Goal: Navigation & Orientation: Locate item on page

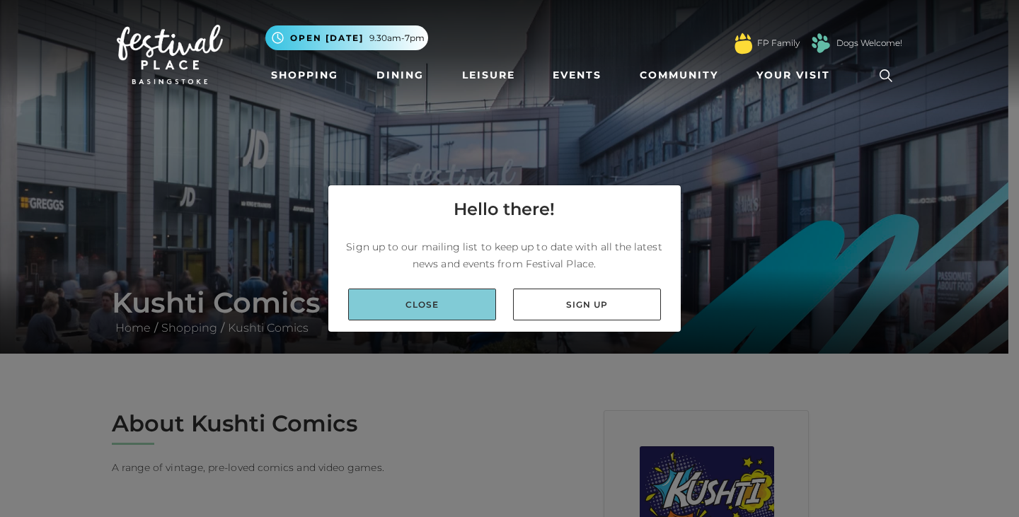
click at [489, 312] on link "Close" at bounding box center [422, 305] width 148 height 32
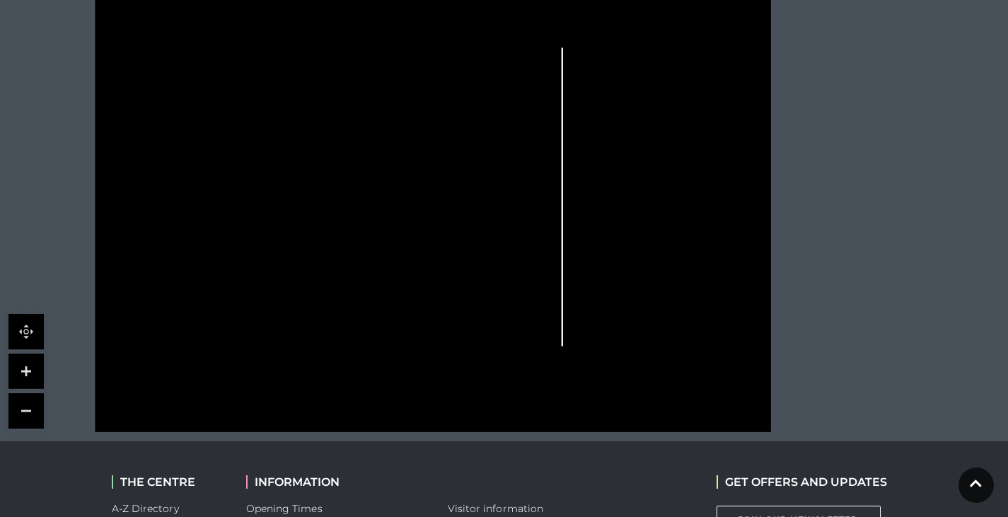
scroll to position [849, 0]
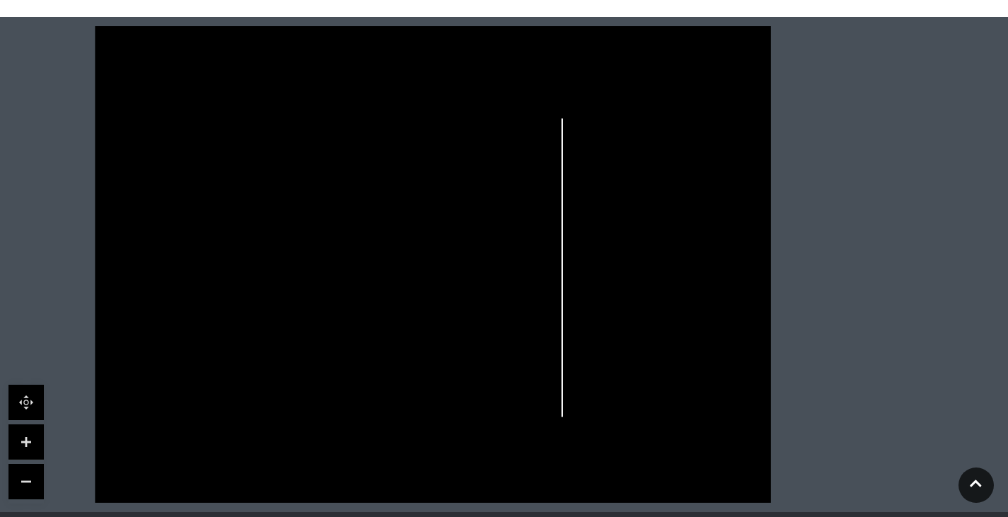
click at [23, 444] on link at bounding box center [25, 441] width 35 height 35
click at [18, 400] on link at bounding box center [25, 402] width 35 height 35
drag, startPoint x: 184, startPoint y: 352, endPoint x: 81, endPoint y: 382, distance: 106.8
click at [220, 364] on icon at bounding box center [433, 264] width 862 height 477
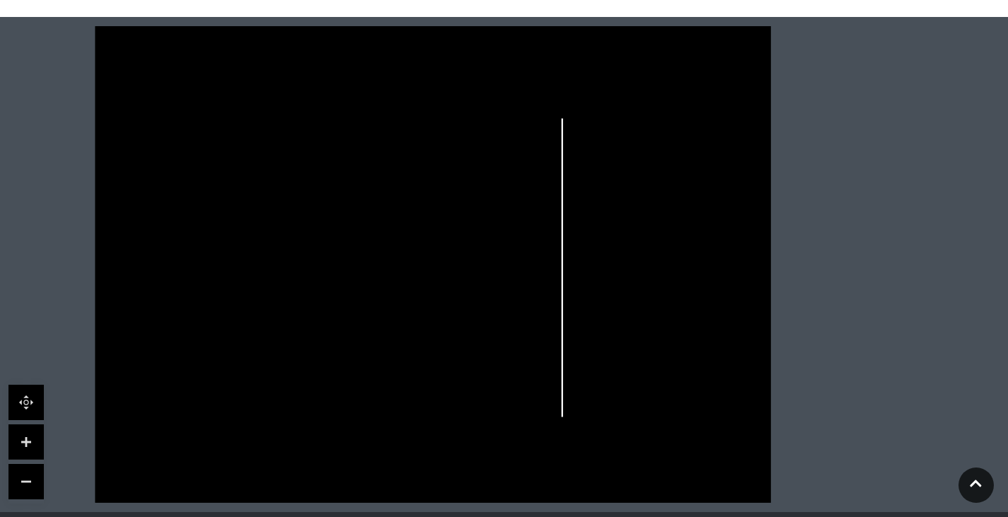
click at [25, 439] on link at bounding box center [25, 441] width 35 height 35
click at [977, 486] on link at bounding box center [975, 485] width 35 height 35
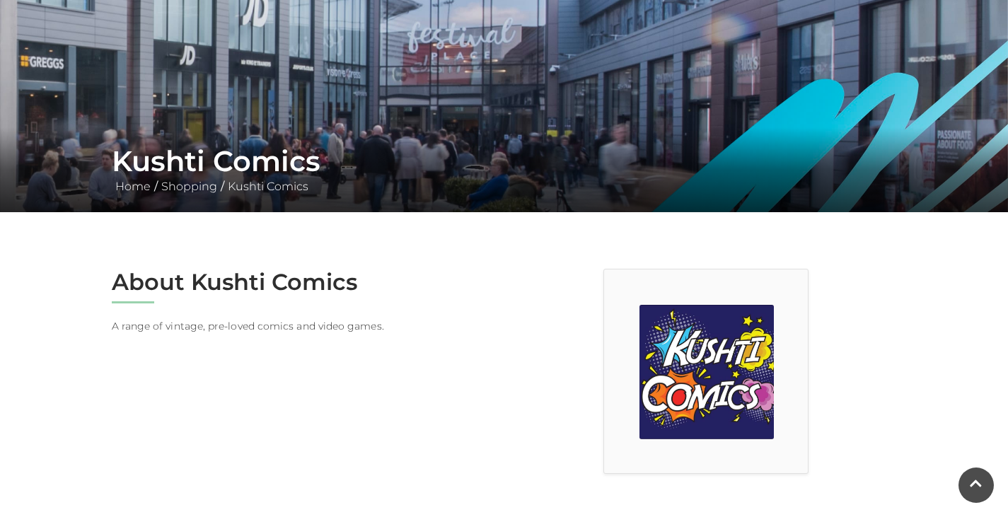
scroll to position [424, 0]
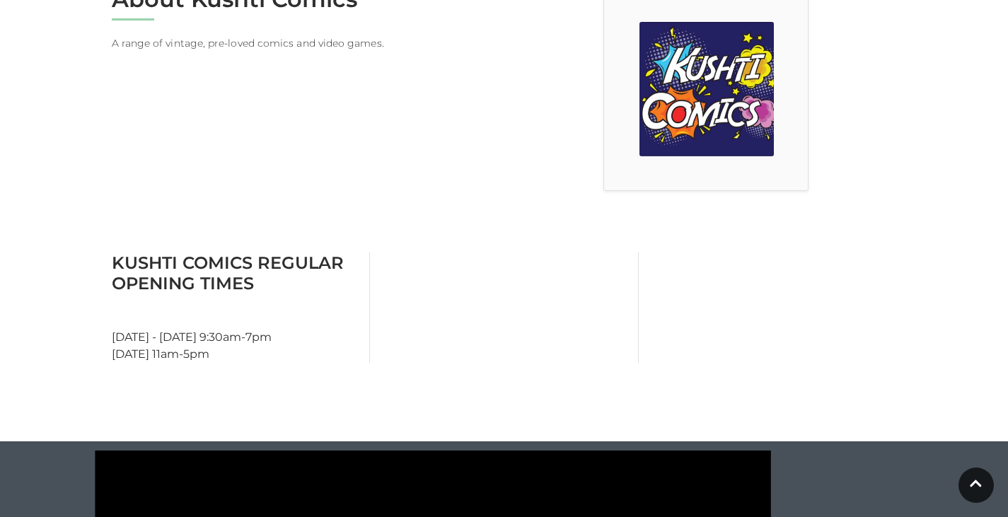
click at [731, 124] on img at bounding box center [706, 89] width 134 height 134
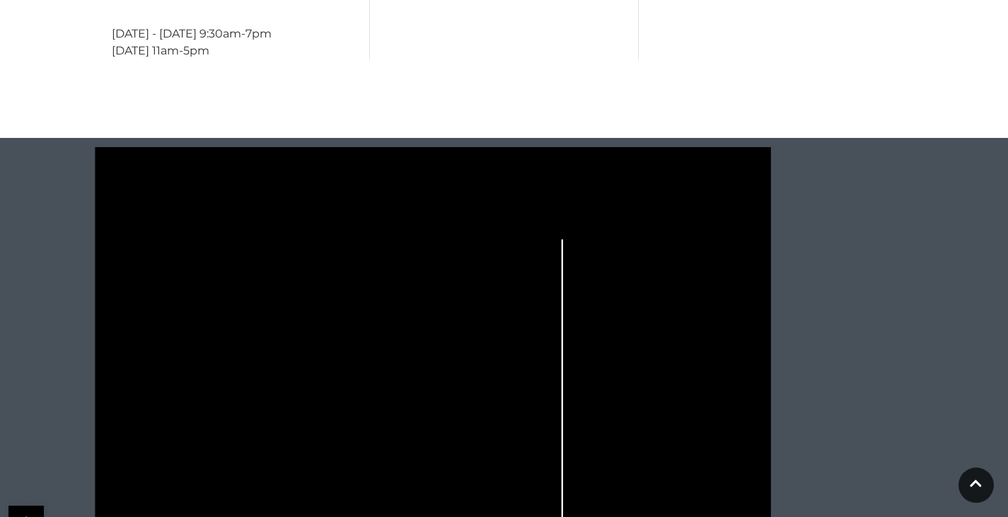
scroll to position [869, 0]
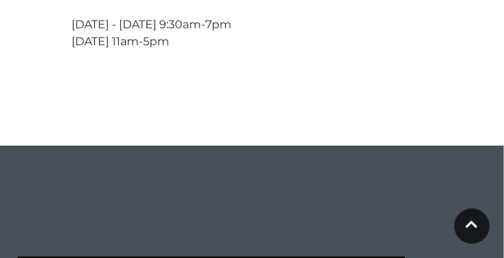
drag, startPoint x: 888, startPoint y: 1, endPoint x: 321, endPoint y: 79, distance: 571.9
click at [321, 79] on div "Kushti Comics Regular Opening Times [DATE] - [DATE] 9:30am-7pm [DATE] 11am-5pm" at bounding box center [252, 12] width 382 height 144
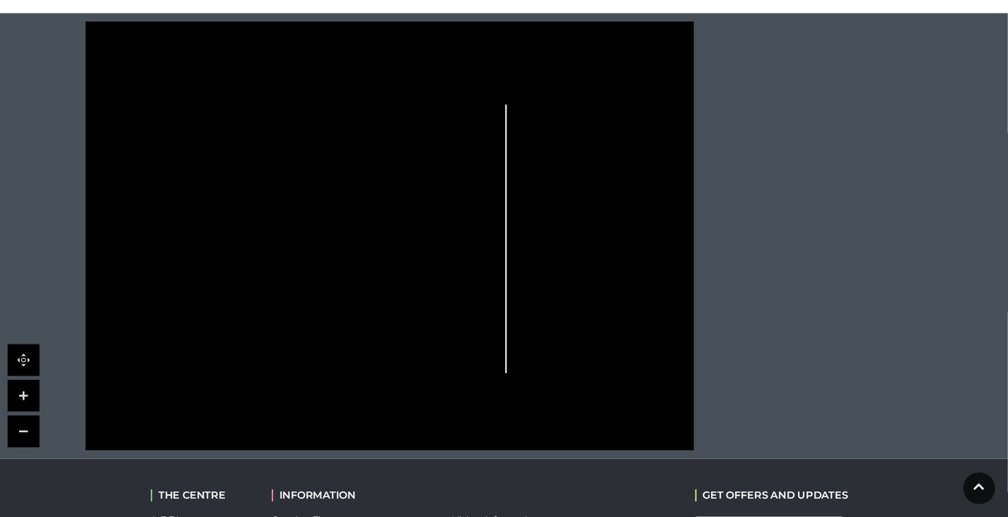
scroll to position [851, 0]
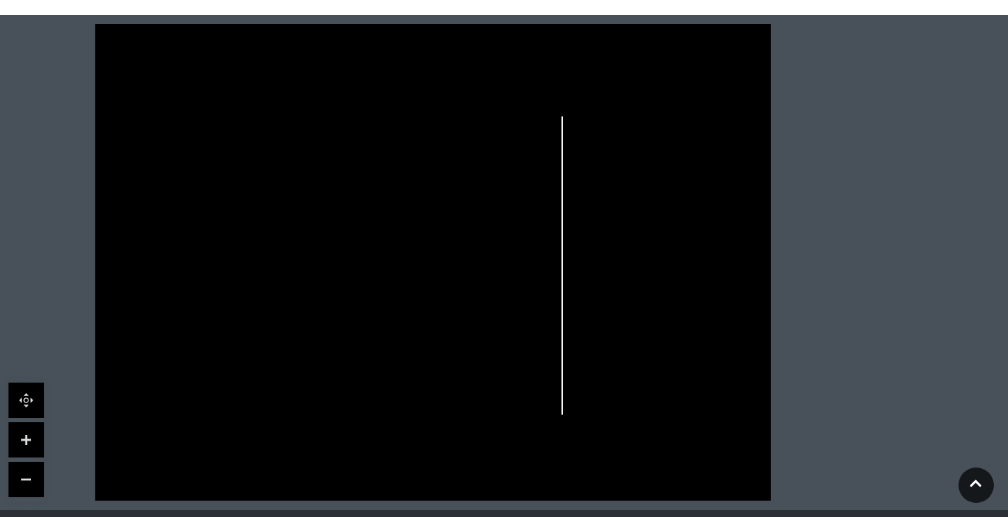
drag, startPoint x: 419, startPoint y: 1, endPoint x: 189, endPoint y: 181, distance: 292.7
click at [189, 181] on icon at bounding box center [433, 262] width 862 height 477
click at [24, 429] on link at bounding box center [25, 439] width 35 height 35
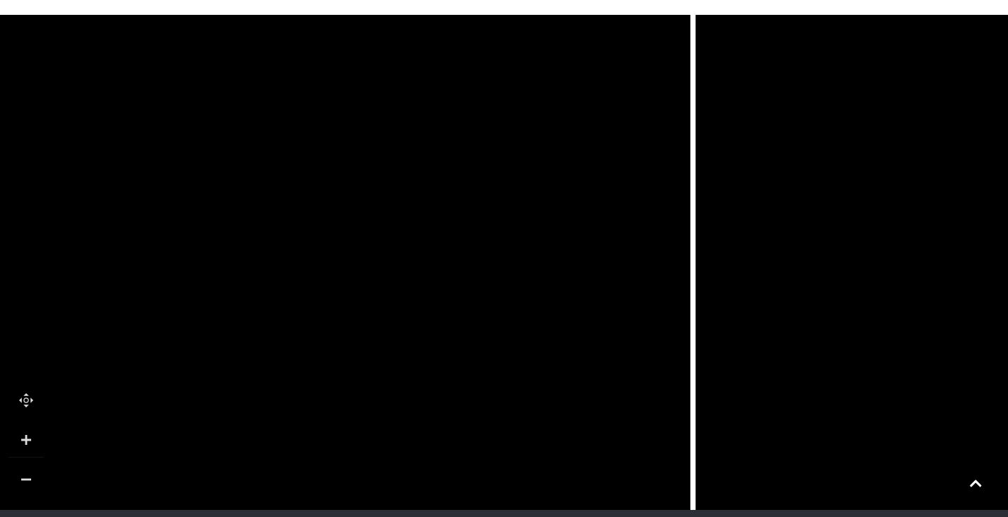
click at [24, 429] on link at bounding box center [25, 439] width 35 height 35
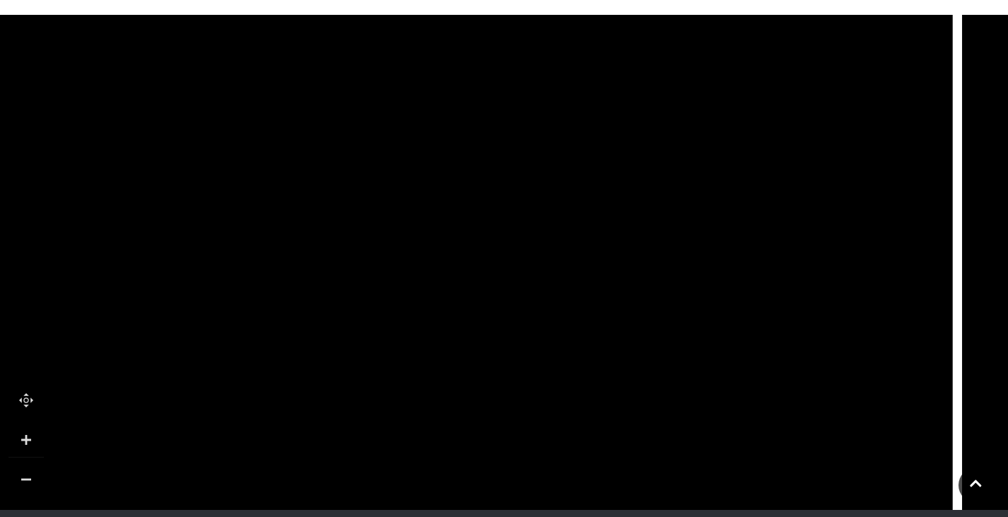
drag, startPoint x: 270, startPoint y: 274, endPoint x: 613, endPoint y: 110, distance: 380.6
click at [686, 62] on icon at bounding box center [508, 266] width 680 height 1516
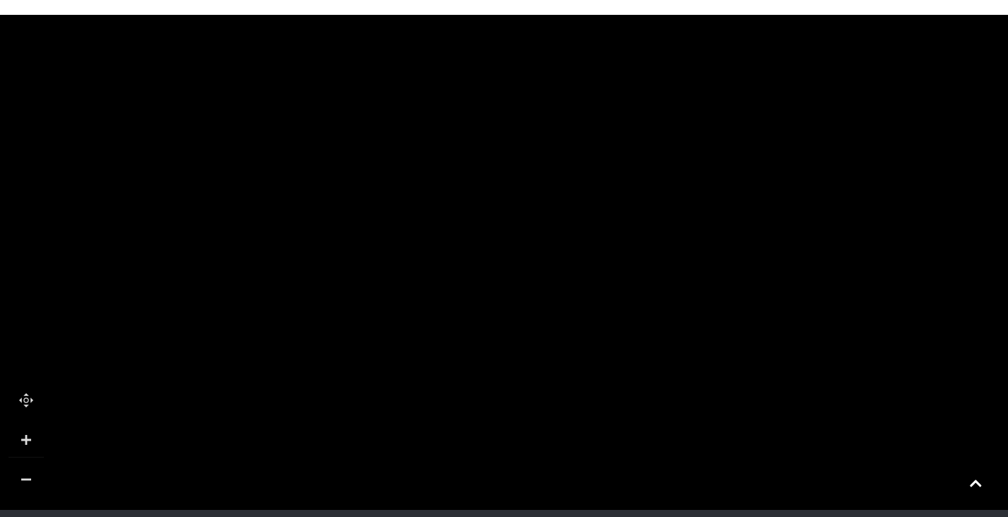
drag, startPoint x: 275, startPoint y: 224, endPoint x: 492, endPoint y: 210, distance: 216.9
click at [356, 215] on tspan "Trespass" at bounding box center [356, 215] width 0 height 0
drag, startPoint x: 421, startPoint y: 108, endPoint x: 484, endPoint y: 204, distance: 114.4
drag, startPoint x: 398, startPoint y: 84, endPoint x: 499, endPoint y: 191, distance: 147.6
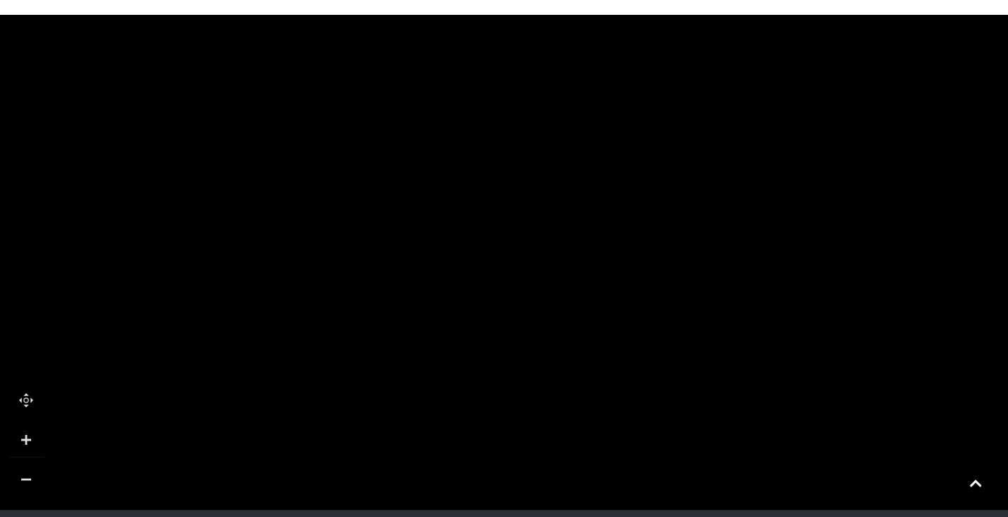
click at [547, 214] on rect at bounding box center [488, 221] width 285 height 86
drag, startPoint x: 248, startPoint y: 134, endPoint x: 414, endPoint y: 221, distance: 187.6
click at [298, 185] on polygon at bounding box center [634, 468] width 1683 height 1949
drag, startPoint x: 231, startPoint y: 138, endPoint x: 575, endPoint y: 245, distance: 360.0
click at [238, 168] on polygon at bounding box center [33, 54] width 410 height 226
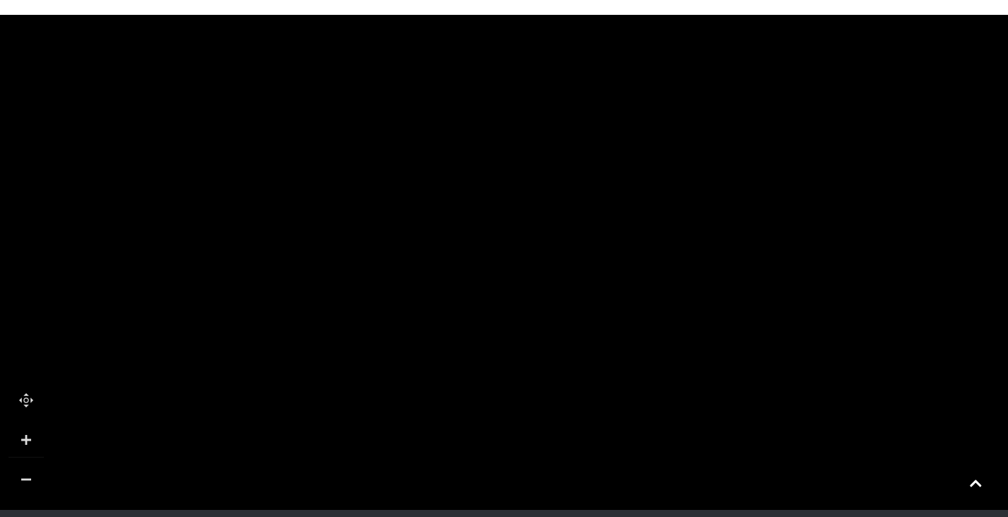
drag, startPoint x: 497, startPoint y: 212, endPoint x: 417, endPoint y: 9, distance: 218.2
drag, startPoint x: 240, startPoint y: 124, endPoint x: 289, endPoint y: 38, distance: 98.2
click at [289, 77] on rect at bounding box center [189, 178] width 216 height 202
drag, startPoint x: 208, startPoint y: 210, endPoint x: 180, endPoint y: 380, distance: 172.1
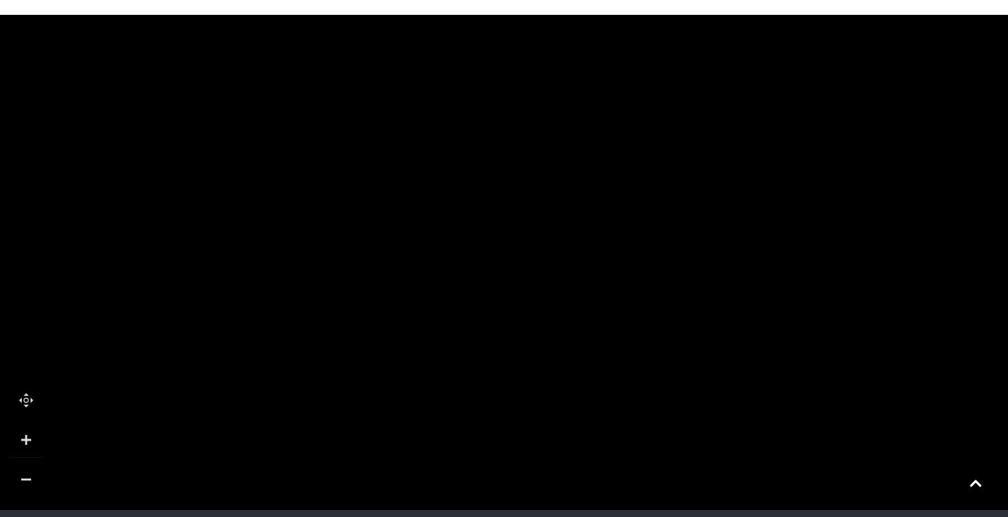
click at [180, 380] on rect at bounding box center [197, 355] width 116 height 102
drag, startPoint x: 354, startPoint y: 168, endPoint x: 327, endPoint y: 292, distance: 126.5
click at [355, 230] on rect at bounding box center [436, 195] width 191 height 70
drag, startPoint x: 580, startPoint y: 303, endPoint x: 574, endPoint y: 124, distance: 178.3
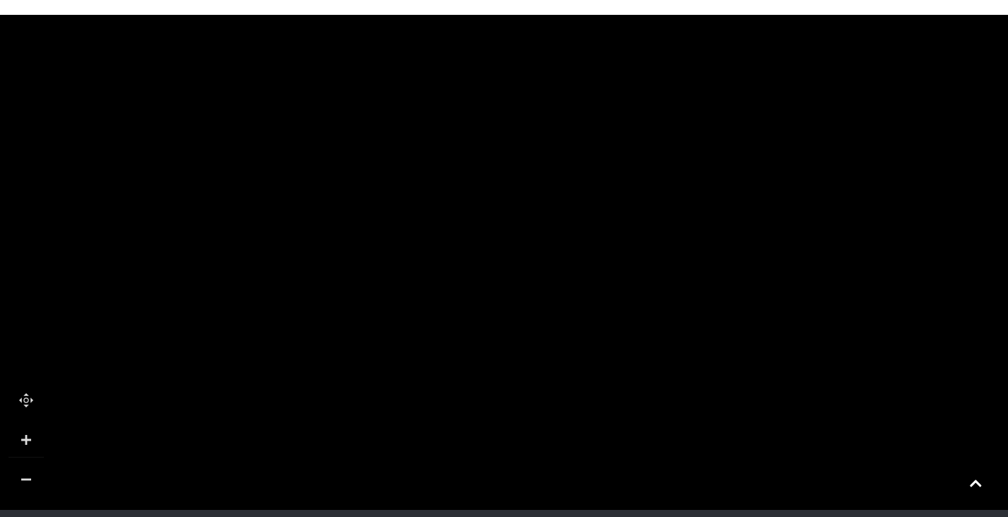
drag, startPoint x: 572, startPoint y: 237, endPoint x: 567, endPoint y: 189, distance: 48.3
click at [564, 178] on polygon at bounding box center [786, 412] width 1683 height 1949
drag, startPoint x: 553, startPoint y: 265, endPoint x: 555, endPoint y: 163, distance: 102.6
click at [555, 163] on polygon at bounding box center [770, 233] width 1683 height 1949
drag, startPoint x: 285, startPoint y: 178, endPoint x: 288, endPoint y: 95, distance: 82.8
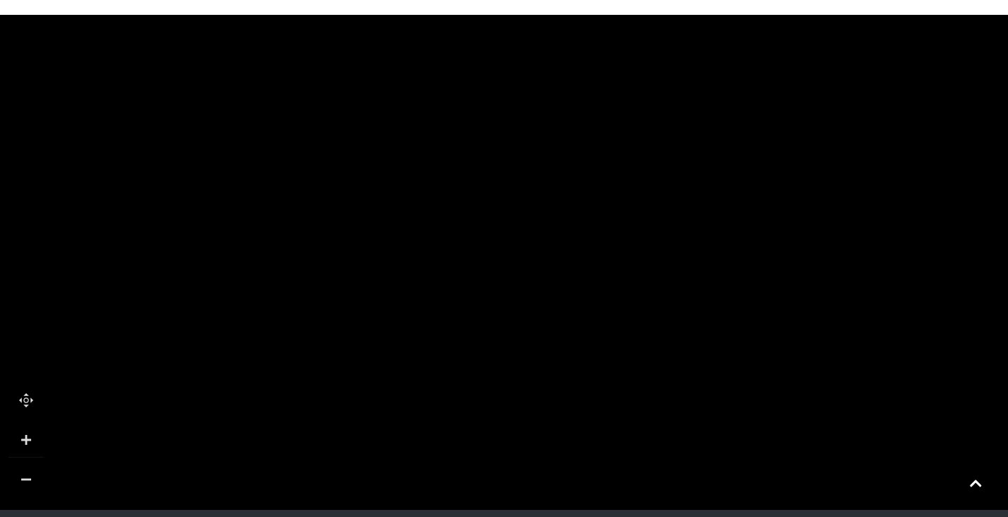
click at [288, 163] on icon at bounding box center [285, 188] width 51 height 51
drag, startPoint x: 259, startPoint y: 140, endPoint x: 267, endPoint y: 80, distance: 60.7
click at [267, 81] on polygon at bounding box center [777, 126] width 1683 height 1949
click at [124, 169] on tspan "Kushti Comics" at bounding box center [124, 169] width 0 height 0
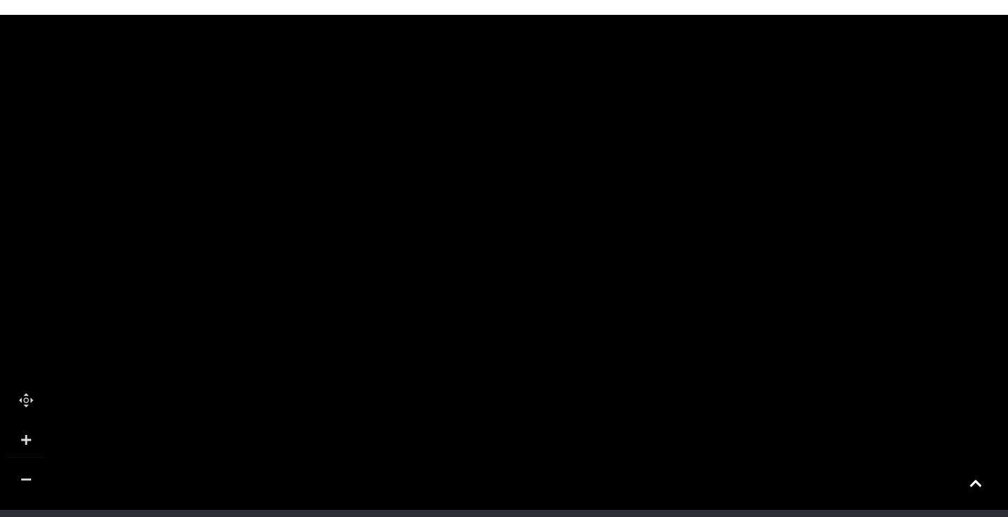
drag, startPoint x: 181, startPoint y: 165, endPoint x: 231, endPoint y: 184, distance: 53.7
click at [174, 190] on tspan "Kushti Comics" at bounding box center [174, 190] width 0 height 0
drag, startPoint x: 309, startPoint y: 169, endPoint x: 309, endPoint y: 274, distance: 104.7
click at [309, 274] on polygon at bounding box center [840, 118] width 1683 height 1949
drag, startPoint x: 333, startPoint y: 261, endPoint x: 351, endPoint y: 301, distance: 43.4
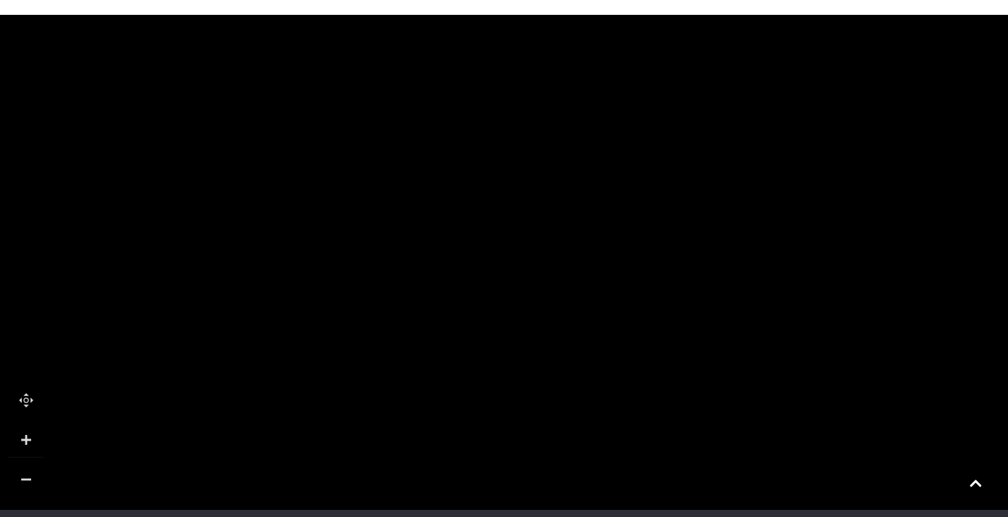
click at [349, 302] on polygon at bounding box center [847, 252] width 1683 height 1949
drag, startPoint x: 621, startPoint y: 363, endPoint x: 586, endPoint y: 294, distance: 77.2
click at [617, 374] on icon at bounding box center [597, 365] width 51 height 51
drag, startPoint x: 559, startPoint y: 240, endPoint x: 559, endPoint y: 386, distance: 145.7
click at [559, 386] on polygon at bounding box center [755, 446] width 1683 height 1949
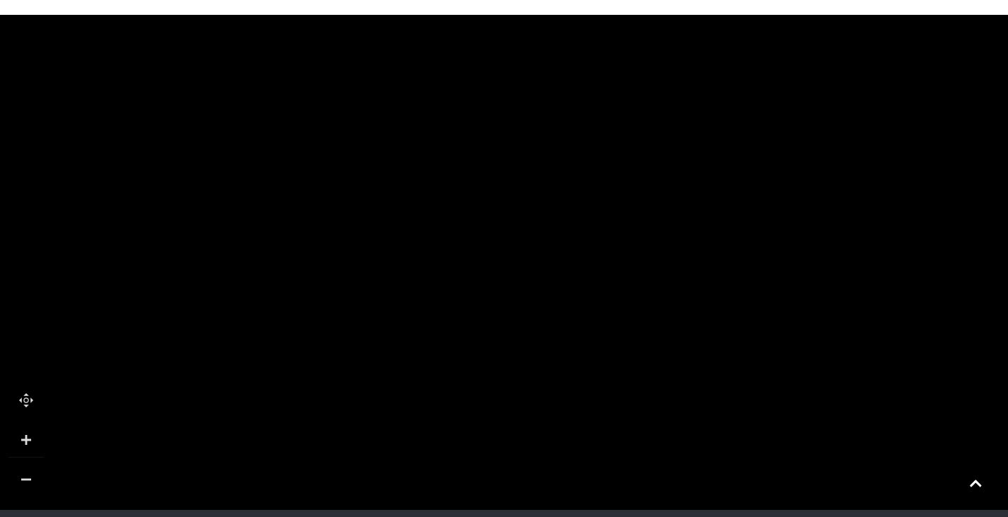
drag, startPoint x: 558, startPoint y: 376, endPoint x: 557, endPoint y: 229, distance: 147.1
drag, startPoint x: 557, startPoint y: 201, endPoint x: 557, endPoint y: 337, distance: 136.5
click at [489, 349] on tspan "SQUARE" at bounding box center [489, 349] width 0 height 0
drag, startPoint x: 514, startPoint y: 211, endPoint x: 507, endPoint y: 164, distance: 47.8
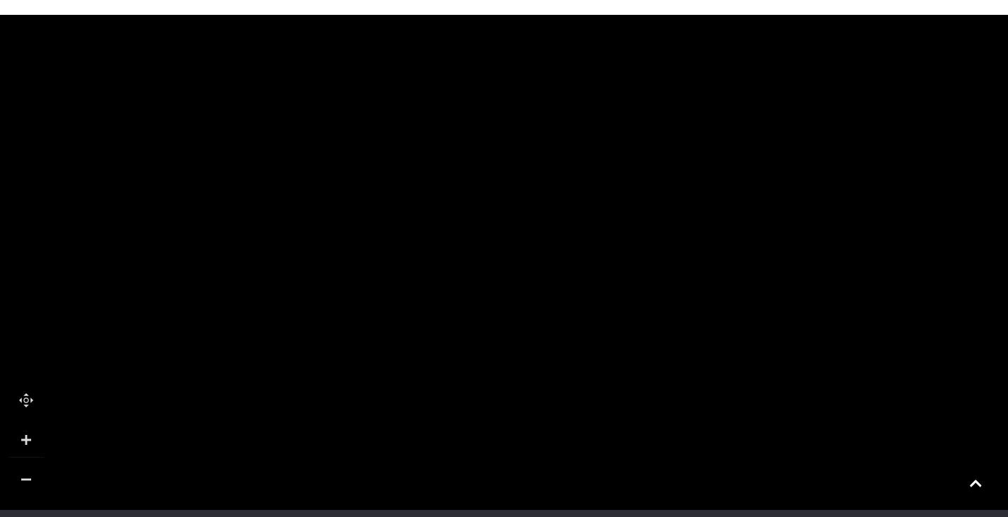
drag, startPoint x: 460, startPoint y: 181, endPoint x: 476, endPoint y: 405, distance: 224.1
drag, startPoint x: 532, startPoint y: 421, endPoint x: 469, endPoint y: 234, distance: 197.1
click at [408, 241] on tspan "PORCHESTER" at bounding box center [408, 241] width 0 height 0
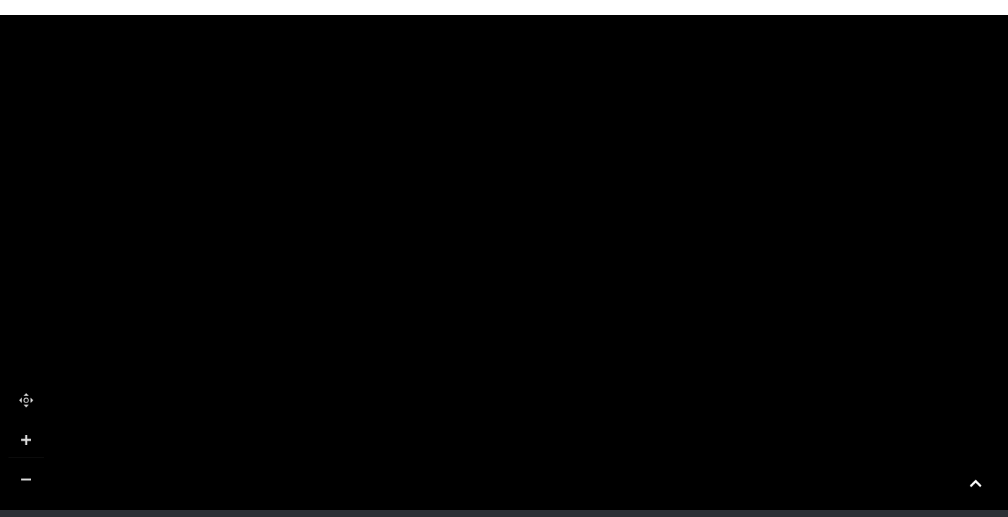
drag, startPoint x: 528, startPoint y: 219, endPoint x: 528, endPoint y: 407, distance: 187.4
click at [528, 250] on icon at bounding box center [549, 174] width 42 height 153
drag, startPoint x: 508, startPoint y: 279, endPoint x: 508, endPoint y: 327, distance: 48.8
click at [508, 327] on polygon at bounding box center [420, 170] width 726 height 400
drag, startPoint x: 507, startPoint y: 297, endPoint x: 501, endPoint y: 359, distance: 61.9
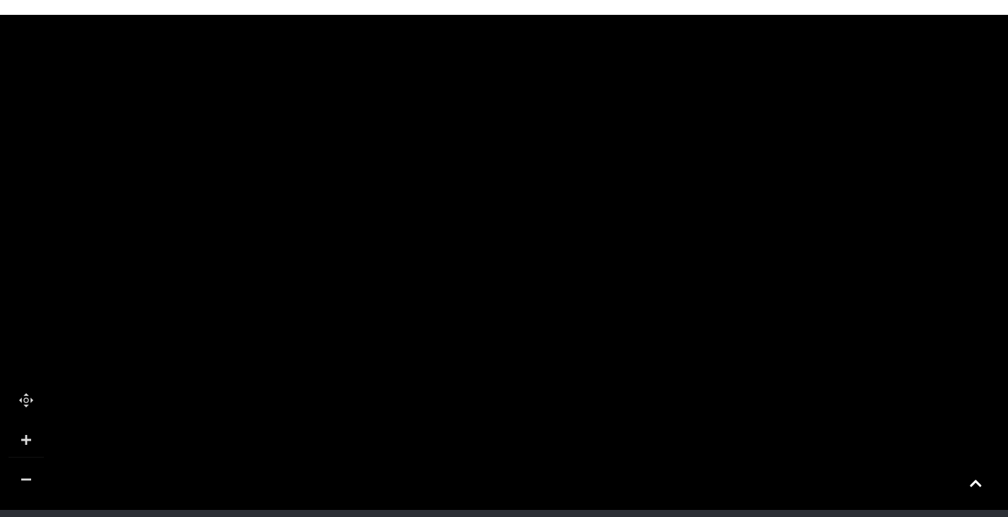
click at [501, 359] on polygon at bounding box center [427, 284] width 726 height 400
drag
click at [475, 270] on rect at bounding box center [469, 275] width 42 height 42
click at [371, 214] on polygon at bounding box center [103, 363] width 726 height 400
click at [413, 239] on rect at bounding box center [328, 302] width 170 height 127
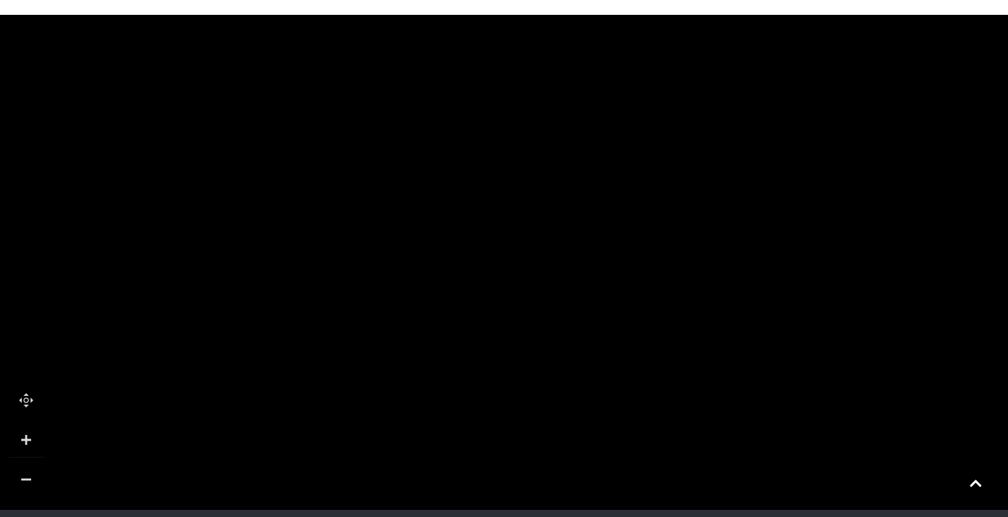
click at [479, 55] on rect at bounding box center [515, 29] width 170 height 127
click at [427, 272] on polygon at bounding box center [403, 195] width 282 height 295
click at [387, 217] on polygon at bounding box center [444, 94] width 282 height 295
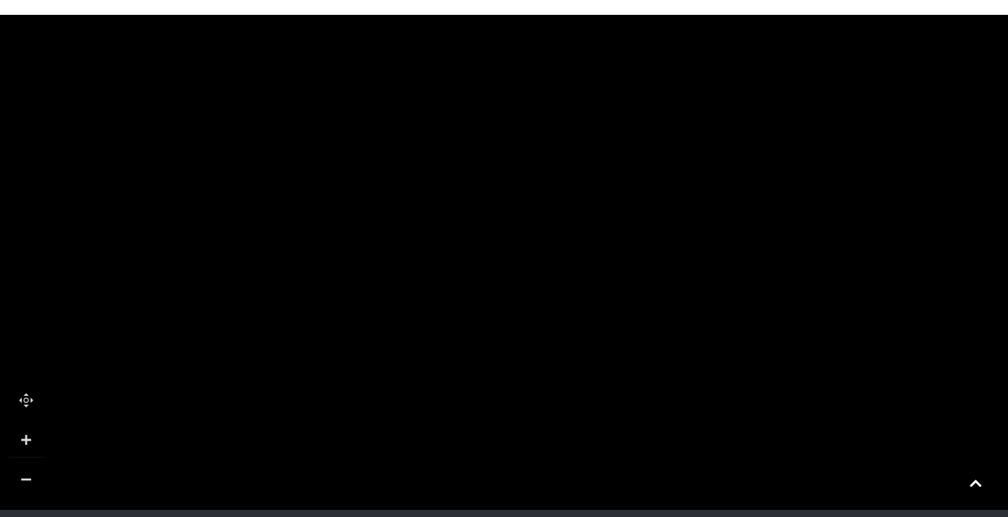
click at [461, 214] on icon at bounding box center [481, 224] width 57 height 72
click at [634, 169] on polygon at bounding box center [859, 423] width 1683 height 1949
click at [632, 216] on polygon at bounding box center [815, 249] width 1683 height 1949
click at [236, 340] on polygon at bounding box center [801, 244] width 1683 height 1949
click at [456, 337] on polygon at bounding box center [975, 241] width 1683 height 1949
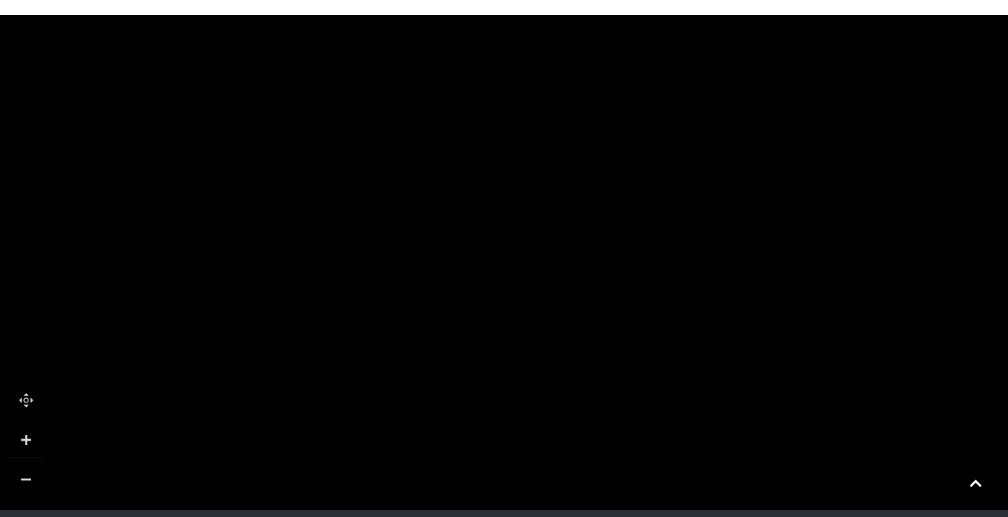
click at [813, 335] on rect at bounding box center [834, 356] width 42 height 42
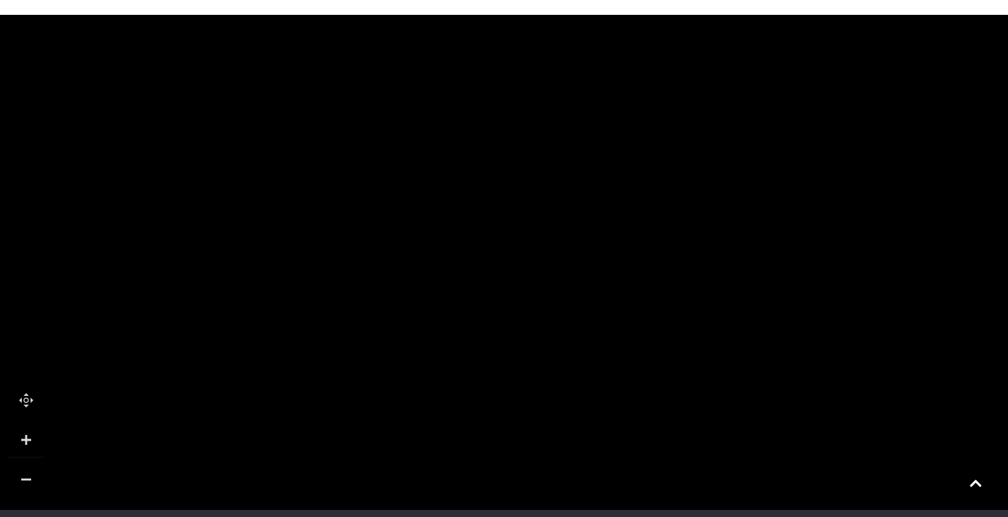
click at [566, 88] on rect at bounding box center [499, 104] width 191 height 40
click at [572, 50] on polygon at bounding box center [767, 69] width 1683 height 1949
